Goal: Task Accomplishment & Management: Manage account settings

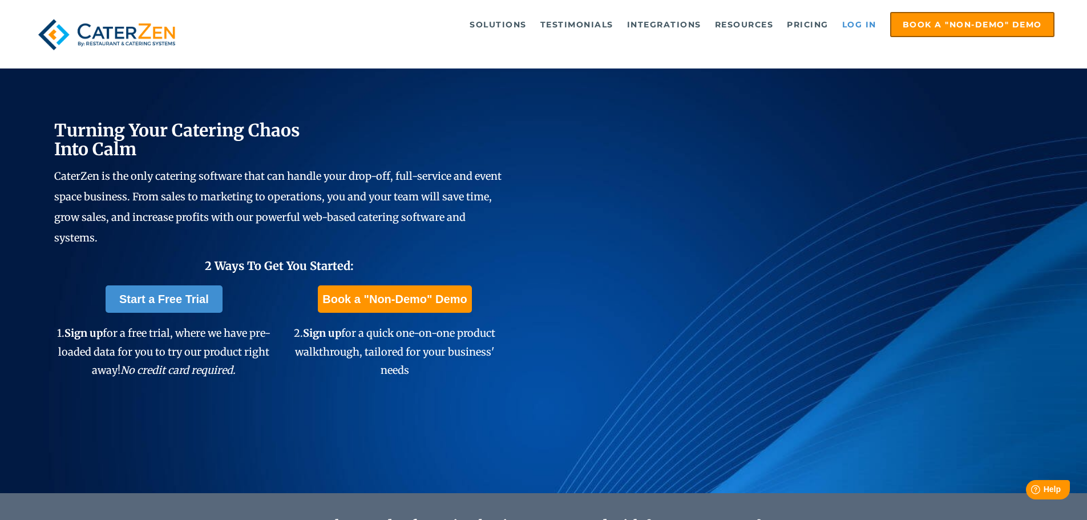
click at [875, 20] on link "Log in" at bounding box center [860, 24] width 46 height 23
click at [854, 25] on link "Log in" at bounding box center [860, 24] width 46 height 23
click at [849, 19] on link "Log in" at bounding box center [860, 24] width 46 height 23
click at [844, 19] on link "Log in" at bounding box center [860, 24] width 46 height 23
